Goal: Transaction & Acquisition: Purchase product/service

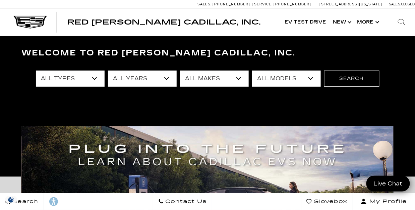
scroll to position [34, 0]
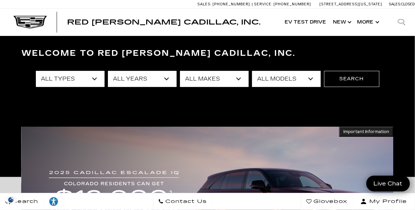
click at [167, 77] on select "All Years 2026 2025 2024 2023 2022 2021 2020 2019 2018 2017 2015 2011 2008" at bounding box center [142, 79] width 69 height 16
select select "2026"
click at [108, 71] on select "All Years 2026 2025 2024 2023 2022 2021 2020 2019 2018 2017 2015 2011 2008" at bounding box center [142, 79] width 69 height 16
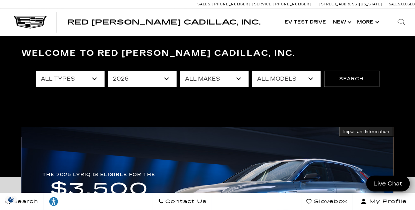
click at [100, 81] on select "All Types New" at bounding box center [70, 79] width 69 height 16
select select "New"
click at [36, 71] on select "All Types New" at bounding box center [70, 79] width 69 height 16
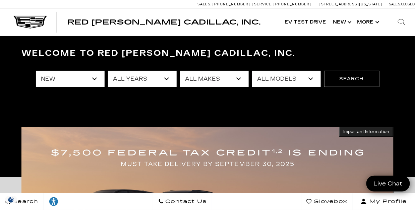
click at [242, 79] on select "All Makes Cadillac" at bounding box center [214, 79] width 69 height 16
select select "Cadillac"
click at [180, 71] on select "All Makes Cadillac" at bounding box center [214, 79] width 69 height 16
click at [312, 81] on select "All Models Escalade Escalade ESV ESCALADE IQ ESCALADE IQL LYRIQ VISTIQ" at bounding box center [286, 79] width 69 height 16
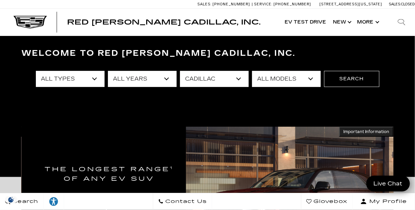
select select "VISTIQ"
click at [252, 71] on select "All Models Escalade Escalade ESV ESCALADE IQ ESCALADE IQL LYRIQ VISTIQ" at bounding box center [286, 79] width 69 height 16
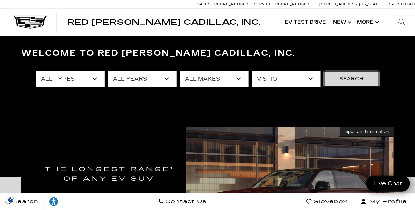
click at [351, 79] on button "Search" at bounding box center [351, 79] width 55 height 16
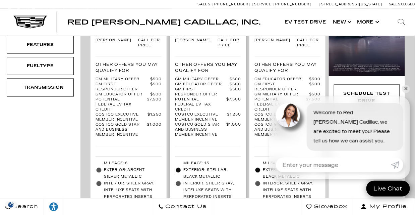
scroll to position [201, 0]
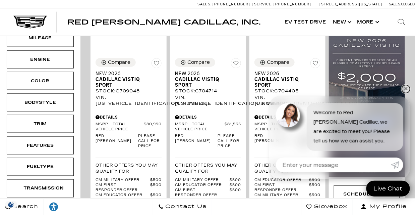
click at [405, 88] on link "✕" at bounding box center [406, 89] width 8 height 8
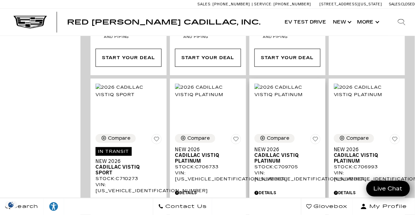
scroll to position [805, 0]
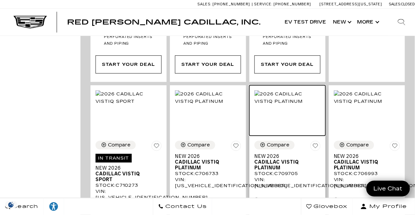
click at [282, 90] on img at bounding box center [287, 97] width 66 height 15
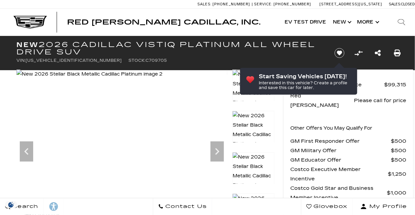
click at [219, 153] on icon "Next" at bounding box center [217, 150] width 13 height 13
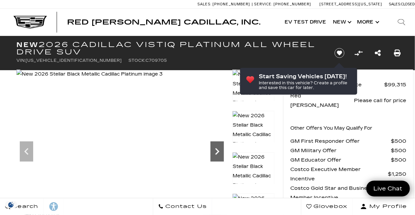
click at [219, 154] on icon "Next" at bounding box center [217, 150] width 13 height 13
click at [220, 154] on icon "Next" at bounding box center [217, 150] width 13 height 13
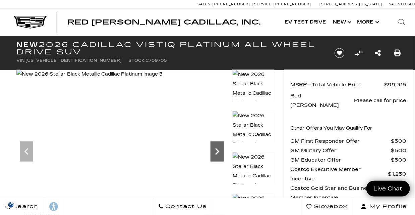
click at [220, 154] on icon "Next" at bounding box center [217, 150] width 13 height 13
click at [217, 148] on icon "Next" at bounding box center [217, 150] width 13 height 13
